Goal: Information Seeking & Learning: Learn about a topic

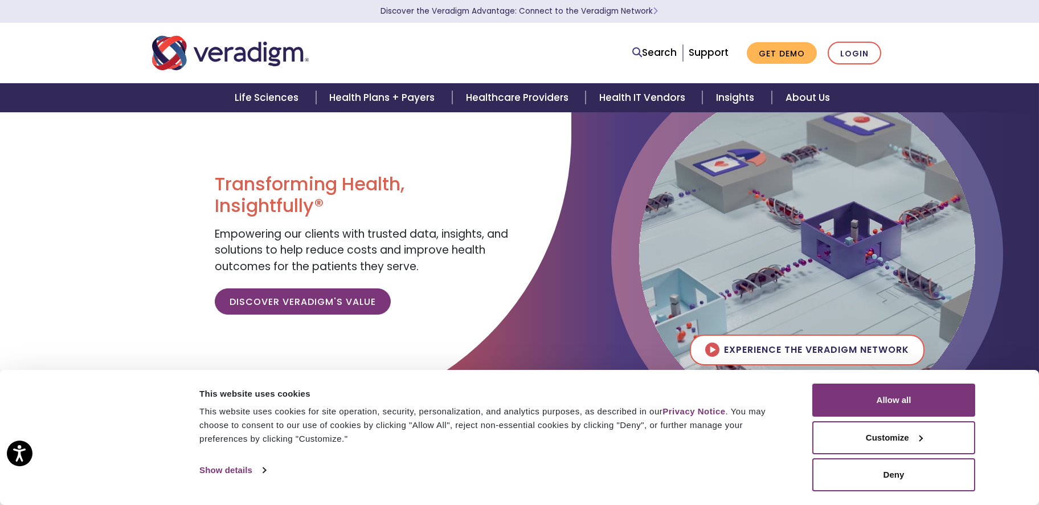
scroll to position [65, 0]
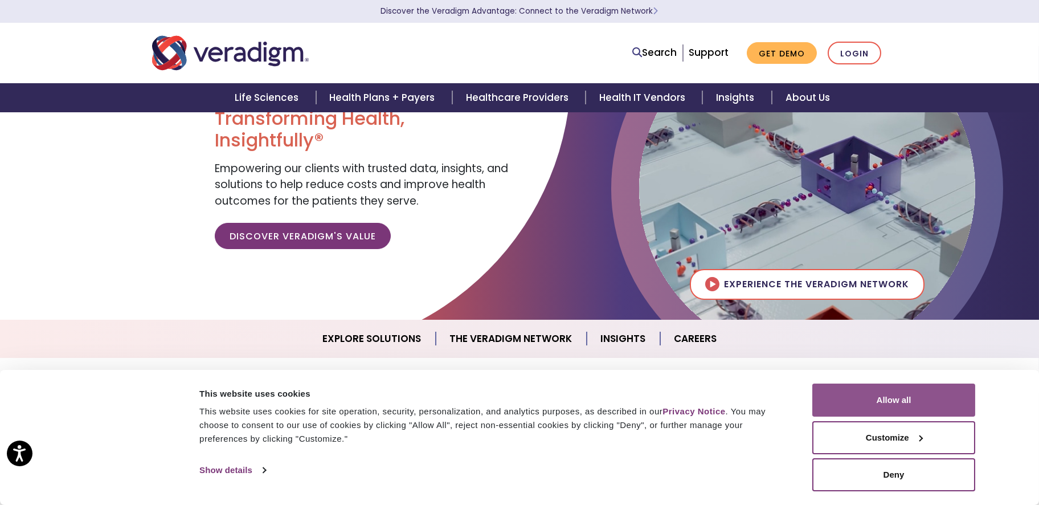
click at [919, 399] on button "Allow all" at bounding box center [893, 399] width 163 height 33
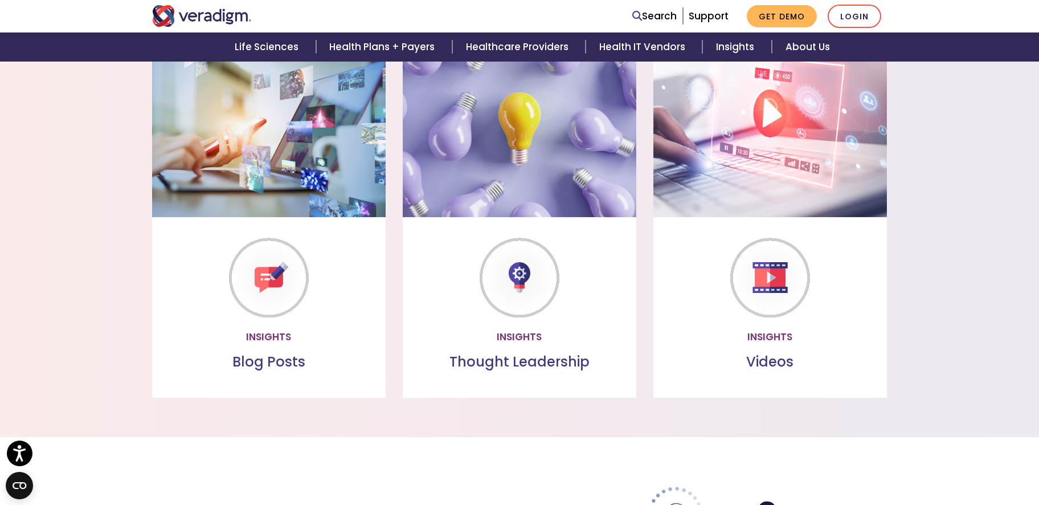
scroll to position [926, 0]
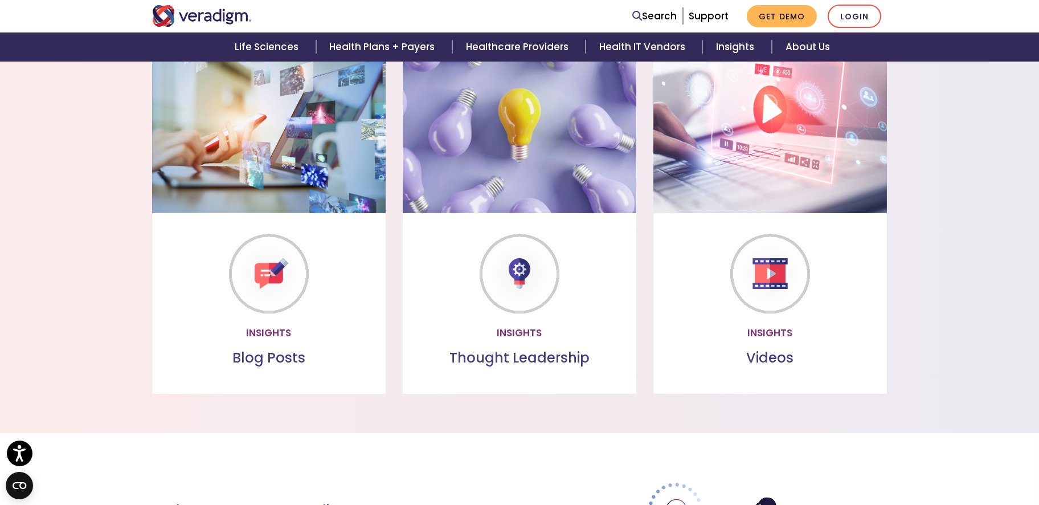
click at [514, 333] on link "Learn more" at bounding box center [519, 332] width 90 height 26
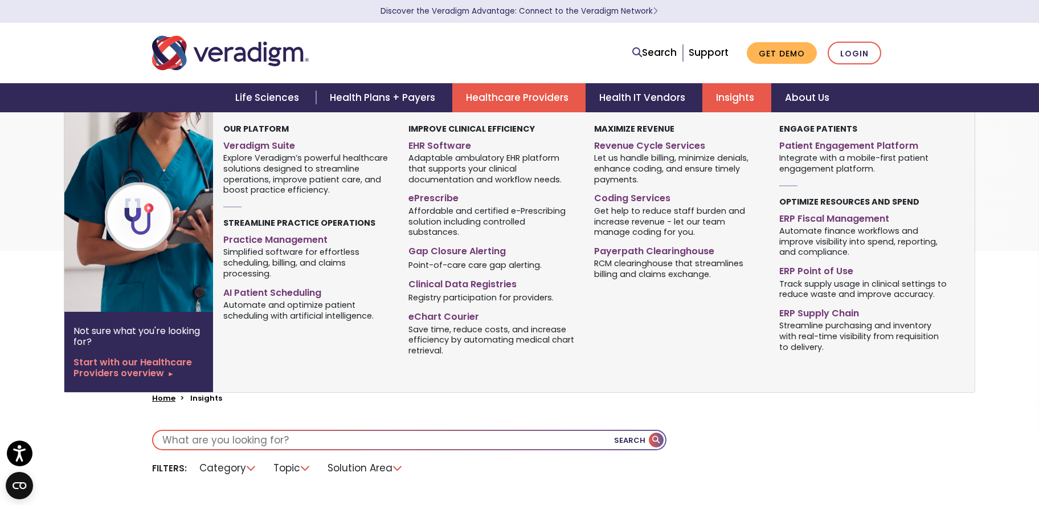
click at [499, 100] on link "Healthcare Providers" at bounding box center [518, 97] width 133 height 29
